Goal: Contribute content

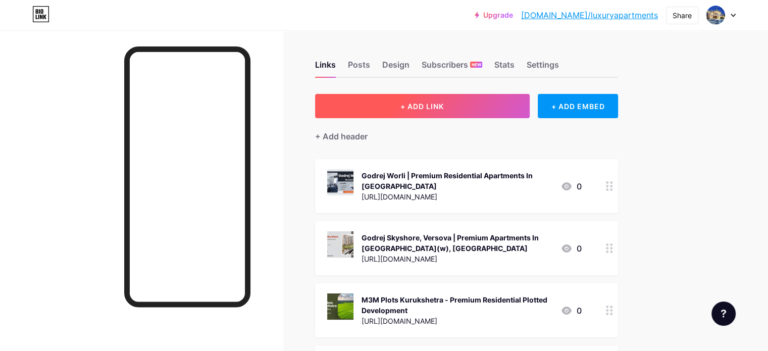
click at [498, 97] on button "+ ADD LINK" at bounding box center [422, 106] width 215 height 24
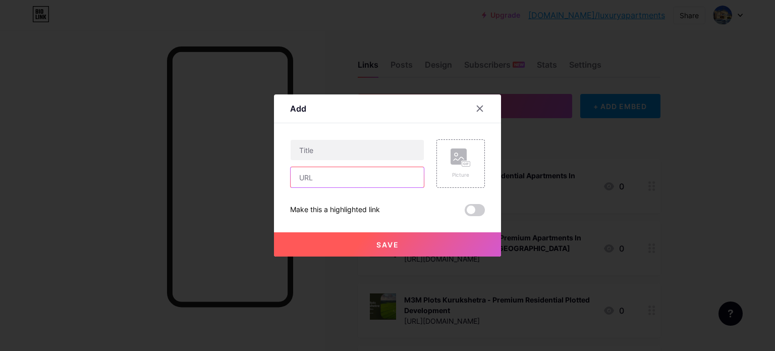
click at [339, 178] on input "text" at bounding box center [357, 177] width 133 height 20
paste input "[URL][DOMAIN_NAME]"
type input "[URL][DOMAIN_NAME]"
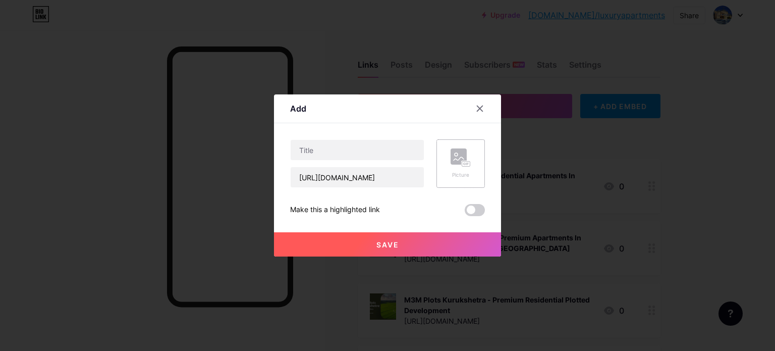
click at [457, 160] on rect at bounding box center [459, 156] width 16 height 16
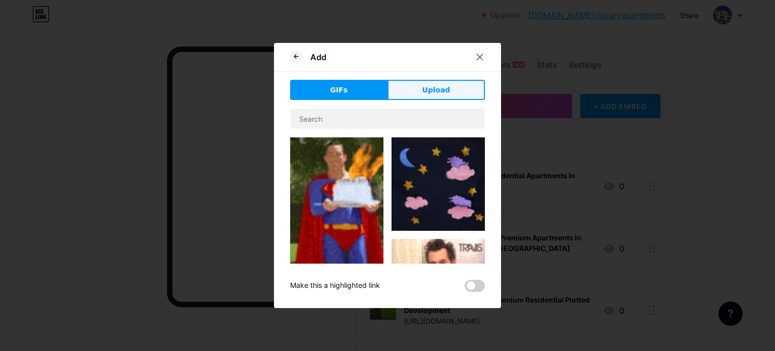
click at [444, 93] on button "Upload" at bounding box center [436, 90] width 97 height 20
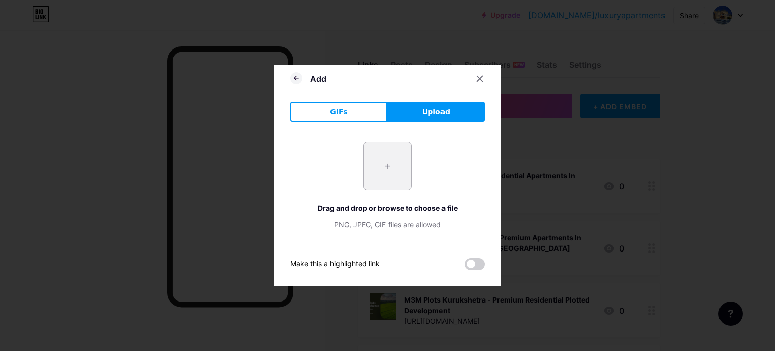
click at [390, 165] on input "file" at bounding box center [387, 165] width 47 height 47
type input "C:\fakepath\1.jpg"
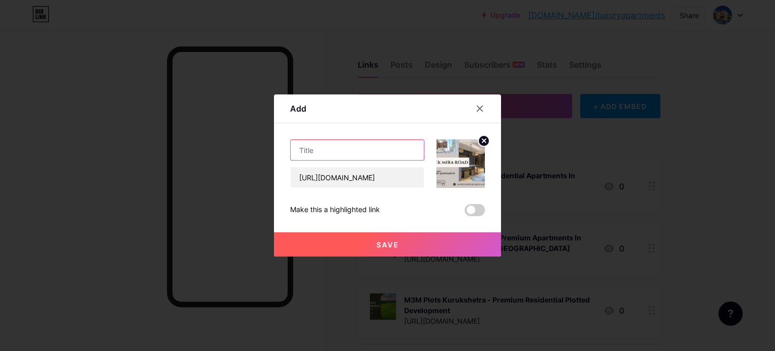
click at [331, 149] on input "text" at bounding box center [357, 150] width 133 height 20
paste input "[GEOGRAPHIC_DATA] - Upcoming Residential Apartments In [GEOGRAPHIC_DATA]"
type input "[GEOGRAPHIC_DATA] - Upcoming Residential Apartments In [GEOGRAPHIC_DATA]"
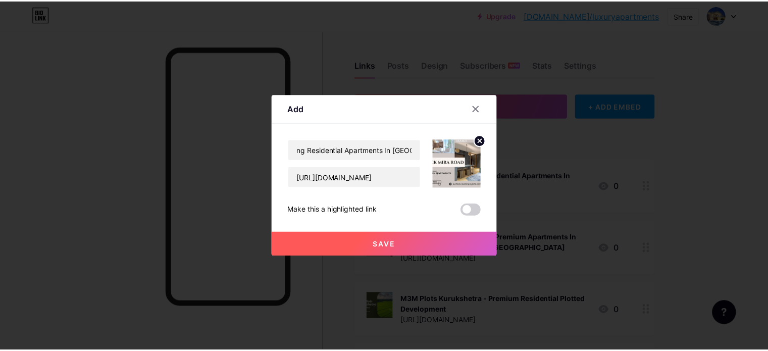
scroll to position [0, 0]
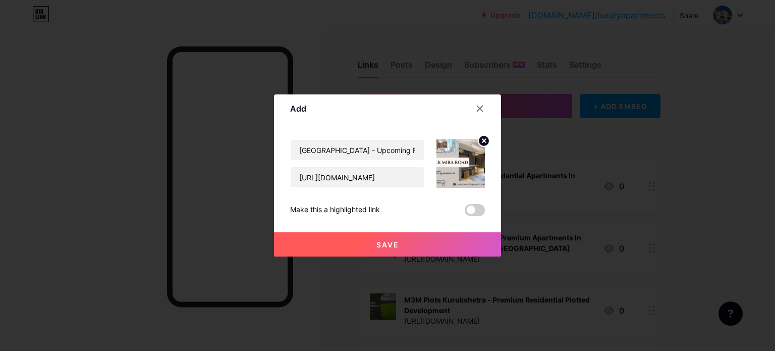
click at [394, 246] on span "Save" at bounding box center [388, 244] width 23 height 9
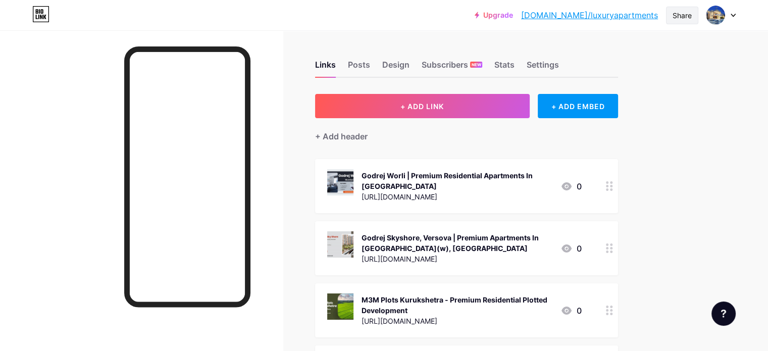
click at [692, 15] on div "Share" at bounding box center [682, 16] width 32 height 18
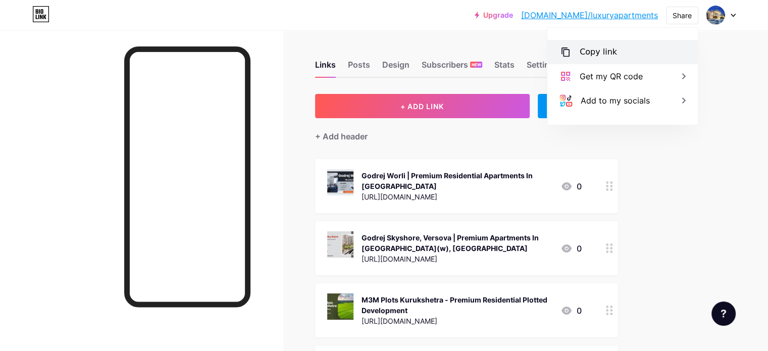
click at [602, 50] on div "Copy link" at bounding box center [598, 52] width 37 height 12
